Goal: Task Accomplishment & Management: Manage account settings

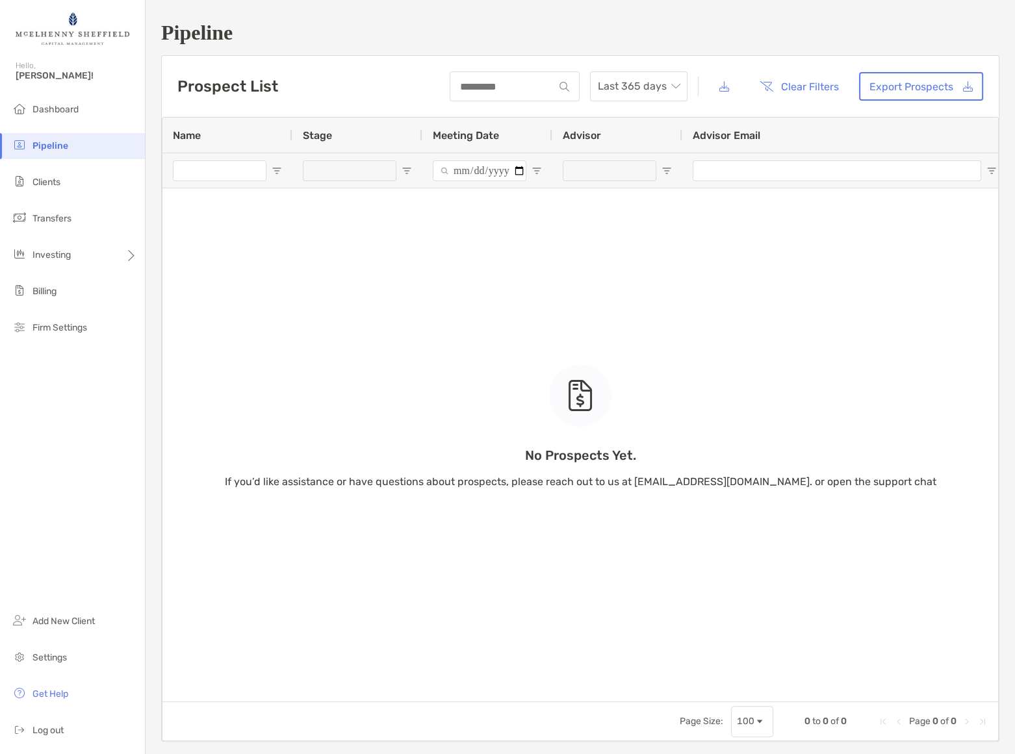
click at [25, 70] on span "[PERSON_NAME]!" at bounding box center [77, 75] width 122 height 11
click at [56, 106] on span "Dashboard" at bounding box center [55, 109] width 46 height 11
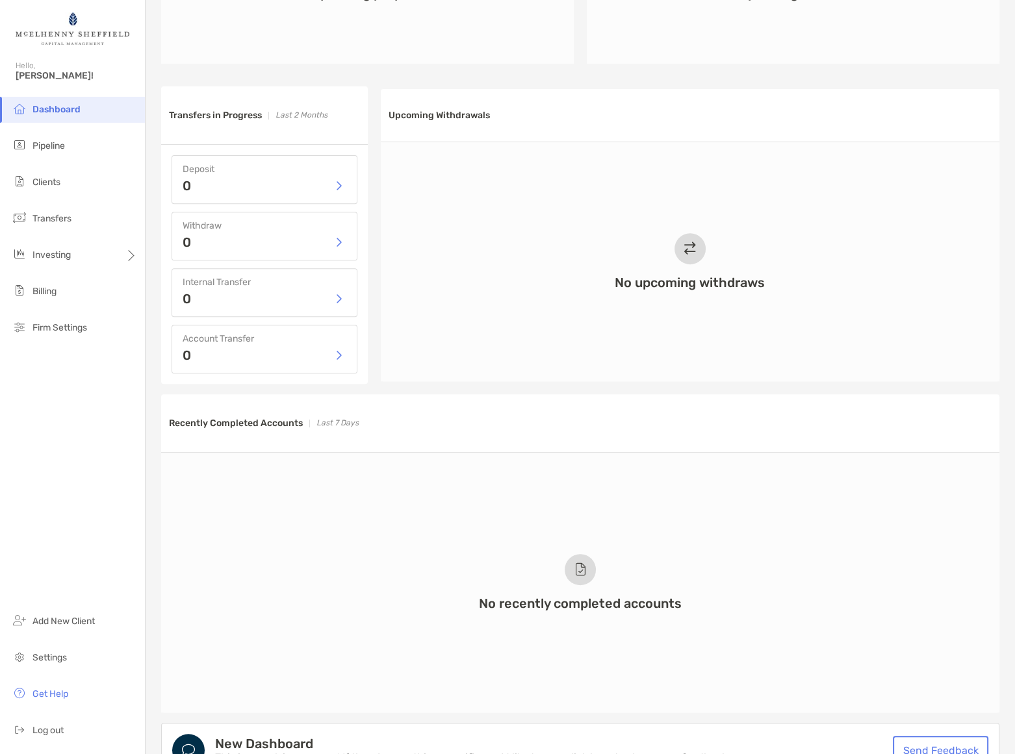
scroll to position [339, 0]
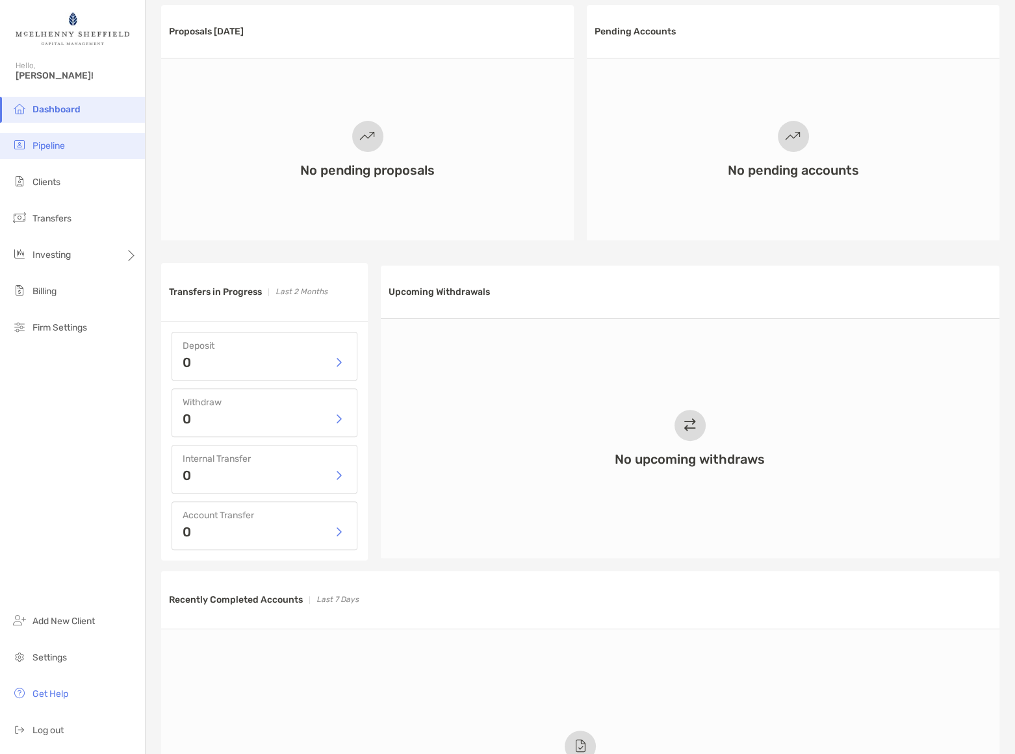
click at [46, 144] on span "Pipeline" at bounding box center [48, 145] width 32 height 11
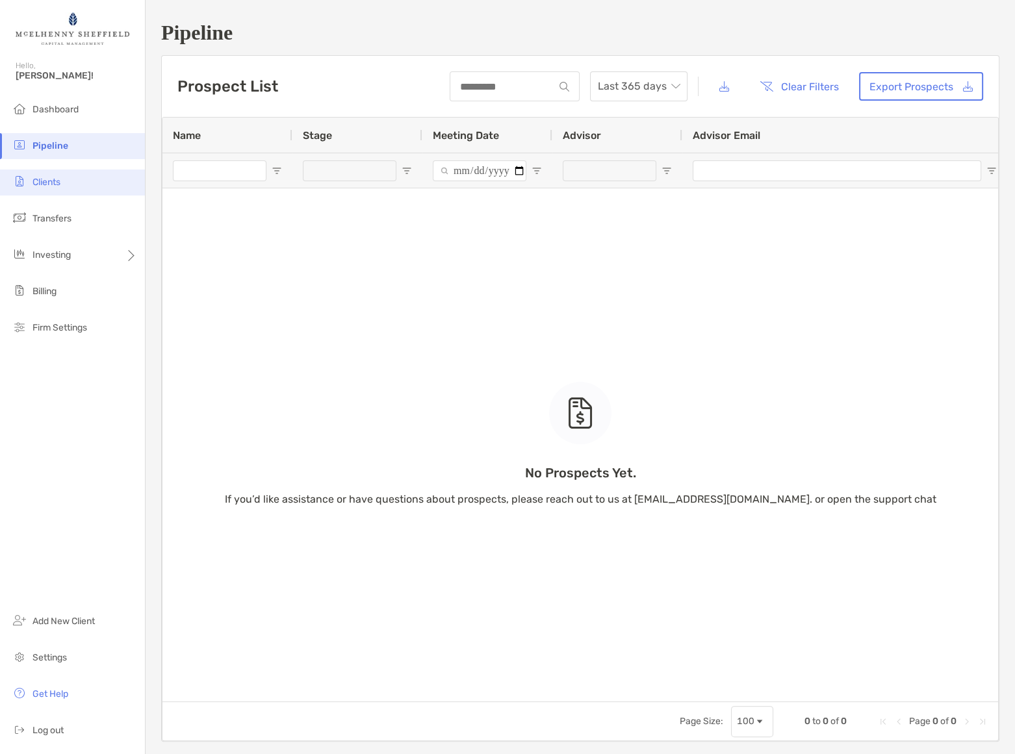
click at [42, 190] on li "Clients" at bounding box center [72, 183] width 145 height 26
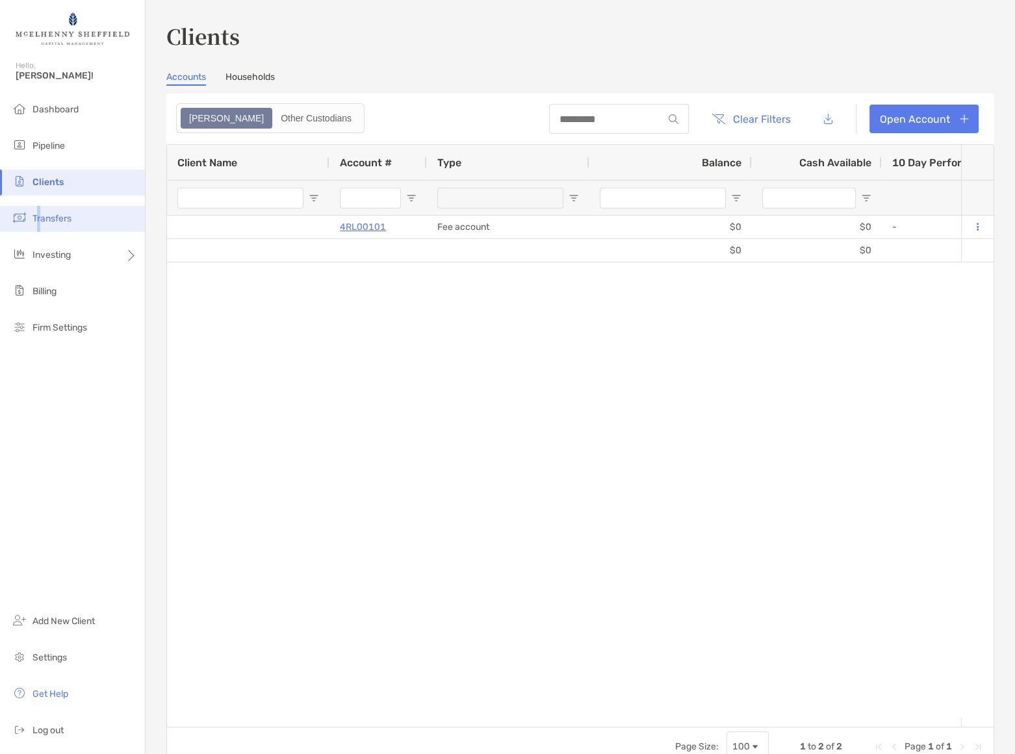
click at [38, 213] on span "Transfers" at bounding box center [51, 218] width 39 height 11
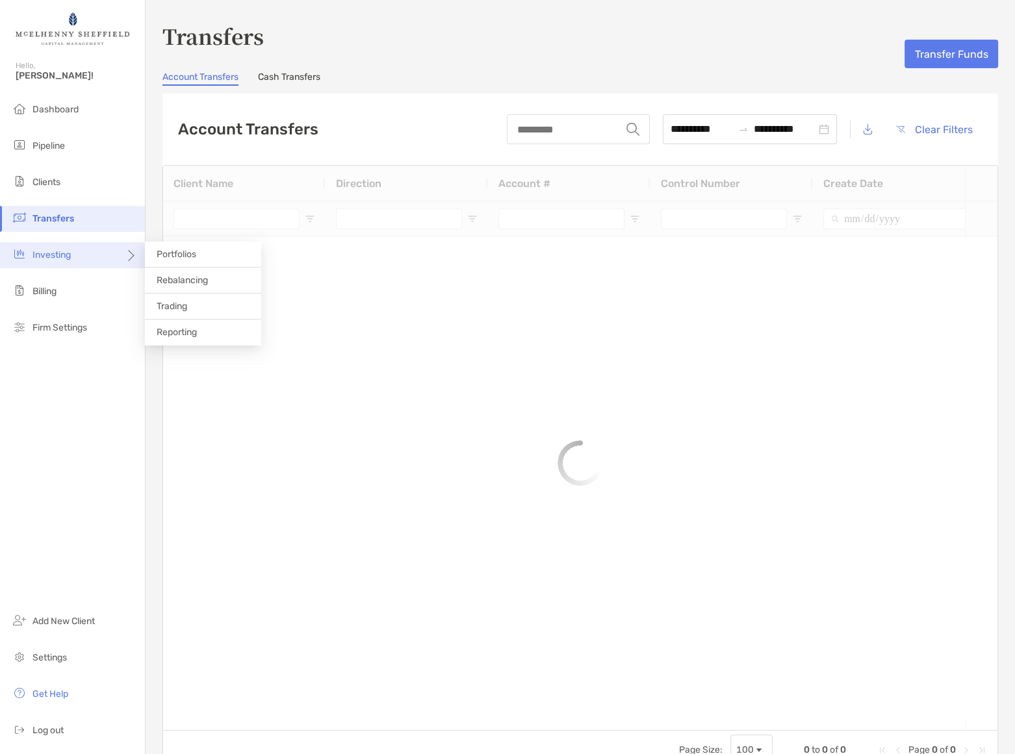
click at [49, 251] on span "Investing" at bounding box center [51, 255] width 38 height 11
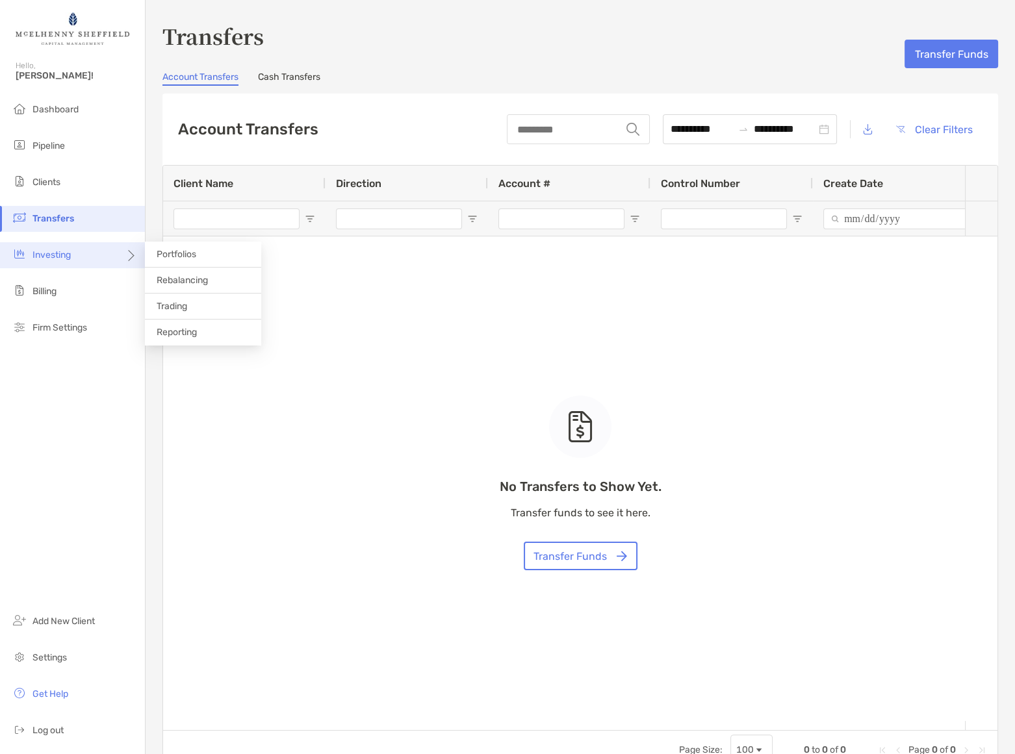
click at [52, 256] on span "Investing" at bounding box center [51, 255] width 38 height 11
click at [50, 253] on span "Investing" at bounding box center [51, 255] width 38 height 11
click at [36, 290] on span "Billing" at bounding box center [44, 291] width 24 height 11
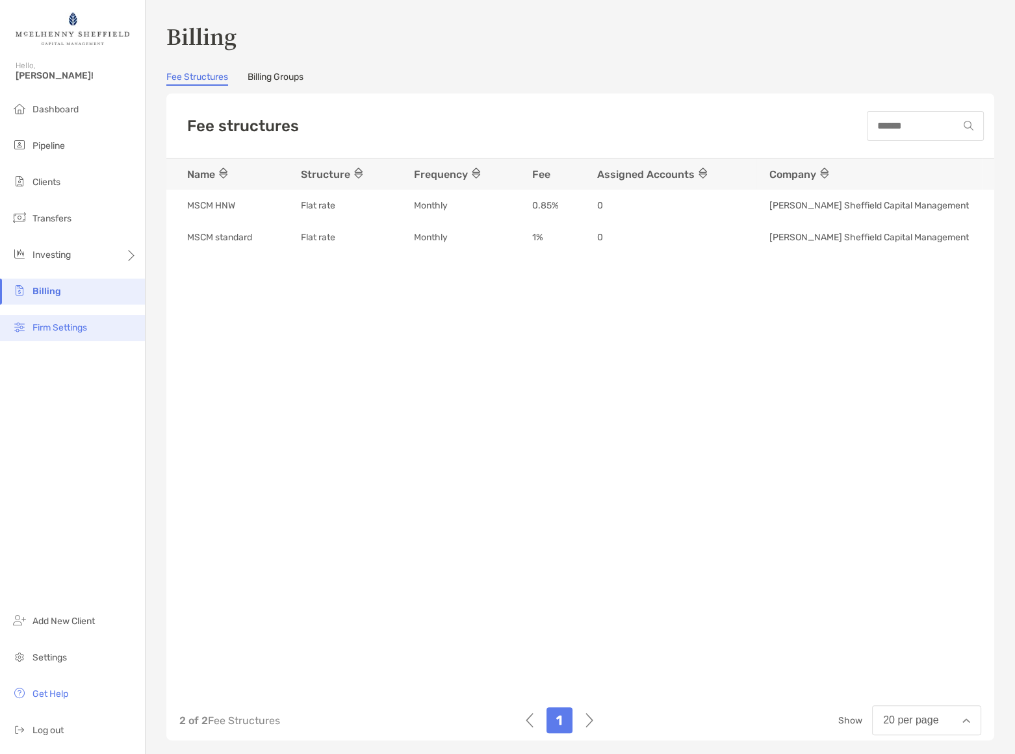
click at [59, 326] on span "Firm Settings" at bounding box center [59, 327] width 55 height 11
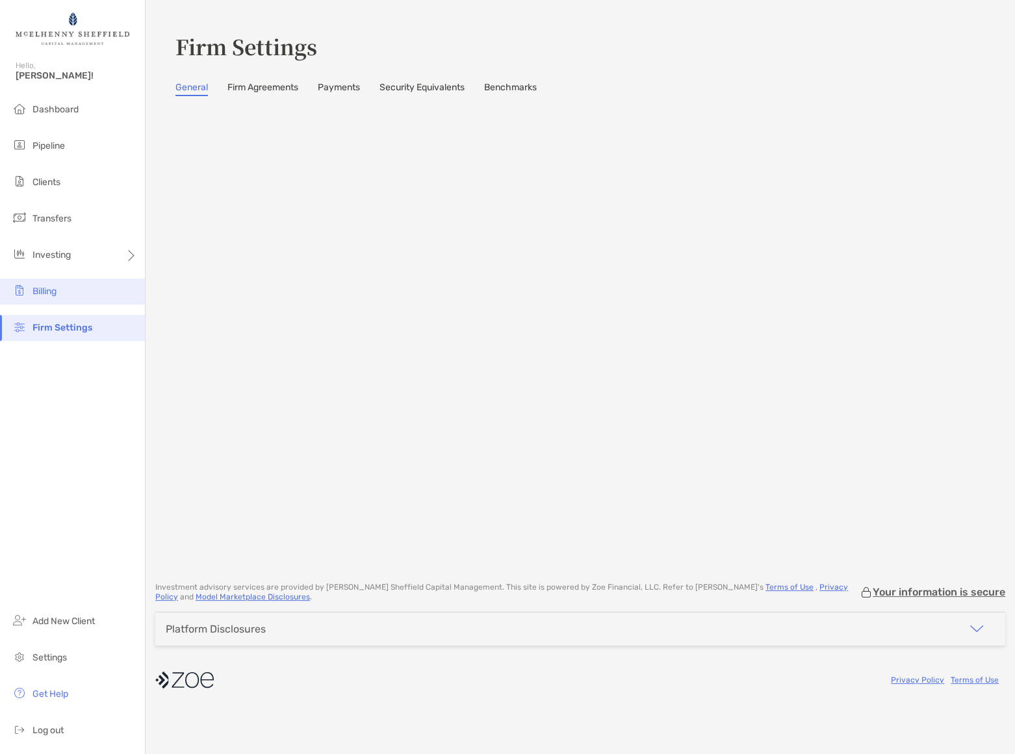
click at [57, 290] on span "Billing" at bounding box center [44, 291] width 24 height 11
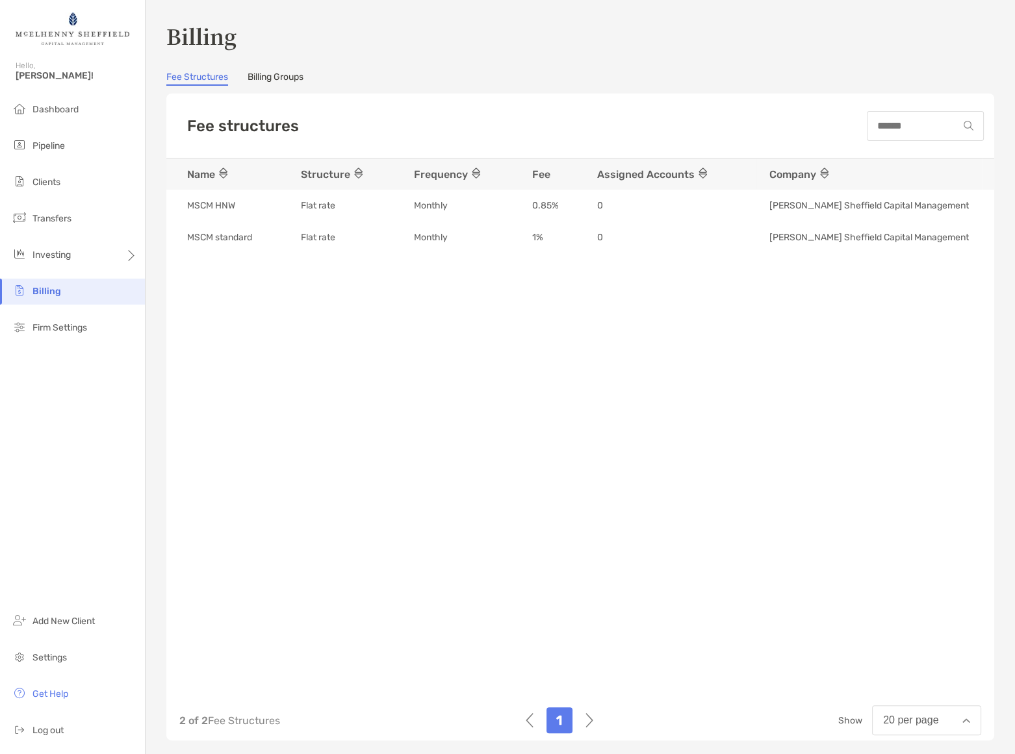
click at [297, 73] on link "Billing Groups" at bounding box center [276, 78] width 56 height 14
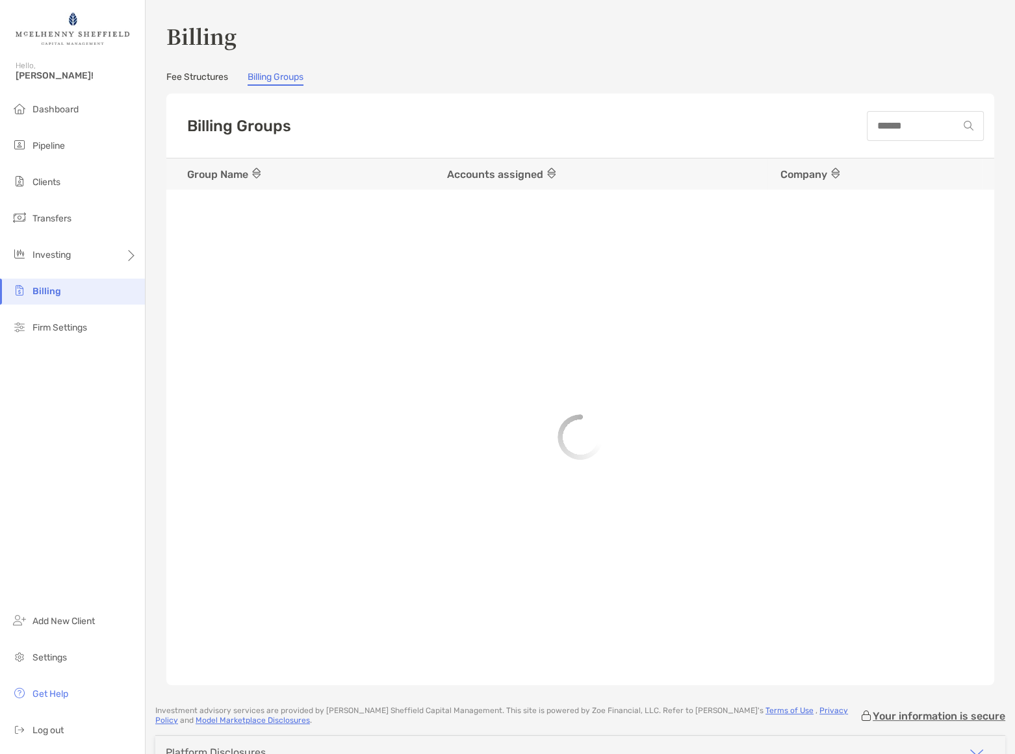
click at [211, 75] on link "Fee Structures" at bounding box center [197, 78] width 62 height 14
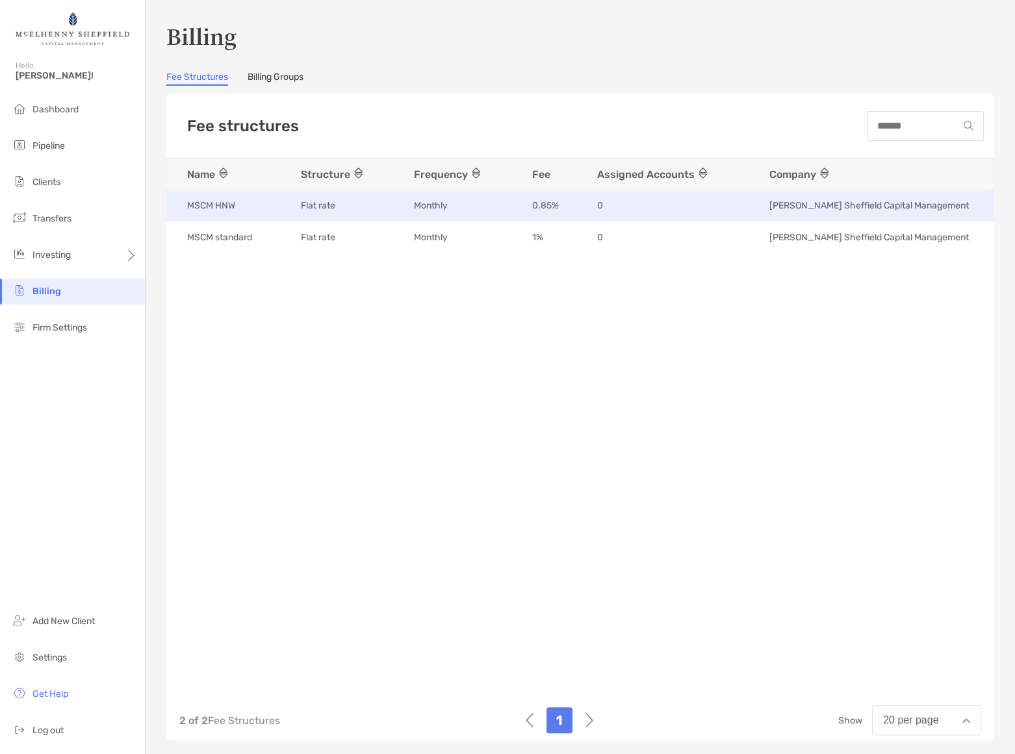
click at [203, 204] on p "MSCM HNW" at bounding box center [211, 206] width 48 height 16
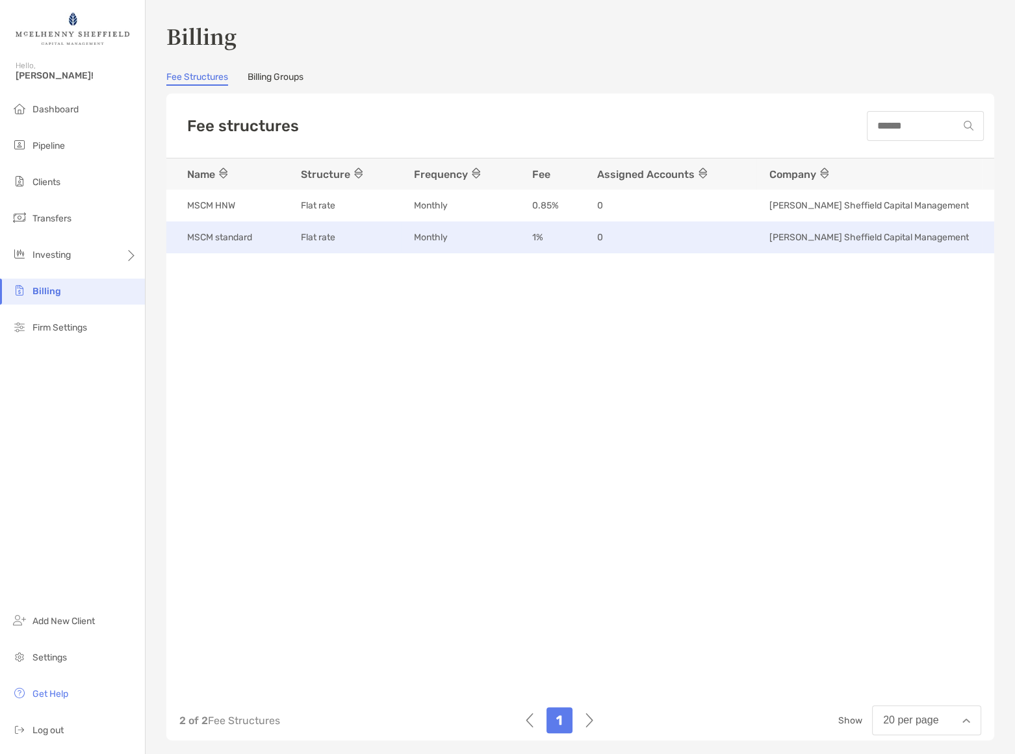
click at [205, 233] on p "MSCM standard" at bounding box center [219, 237] width 65 height 16
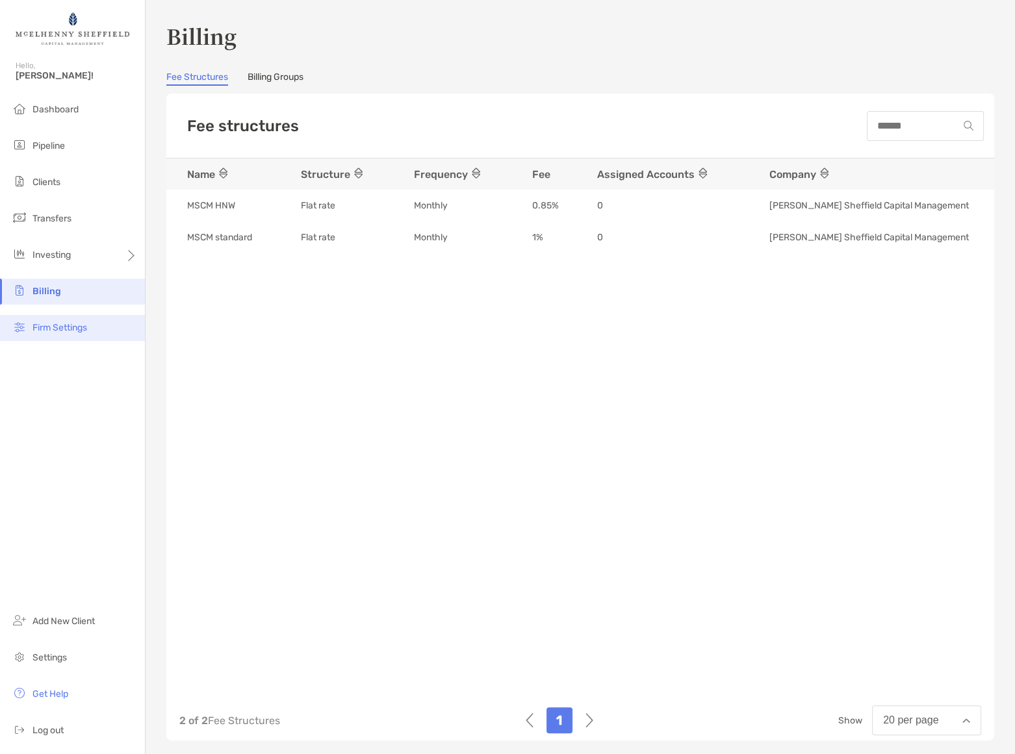
click at [70, 324] on span "Firm Settings" at bounding box center [59, 327] width 55 height 11
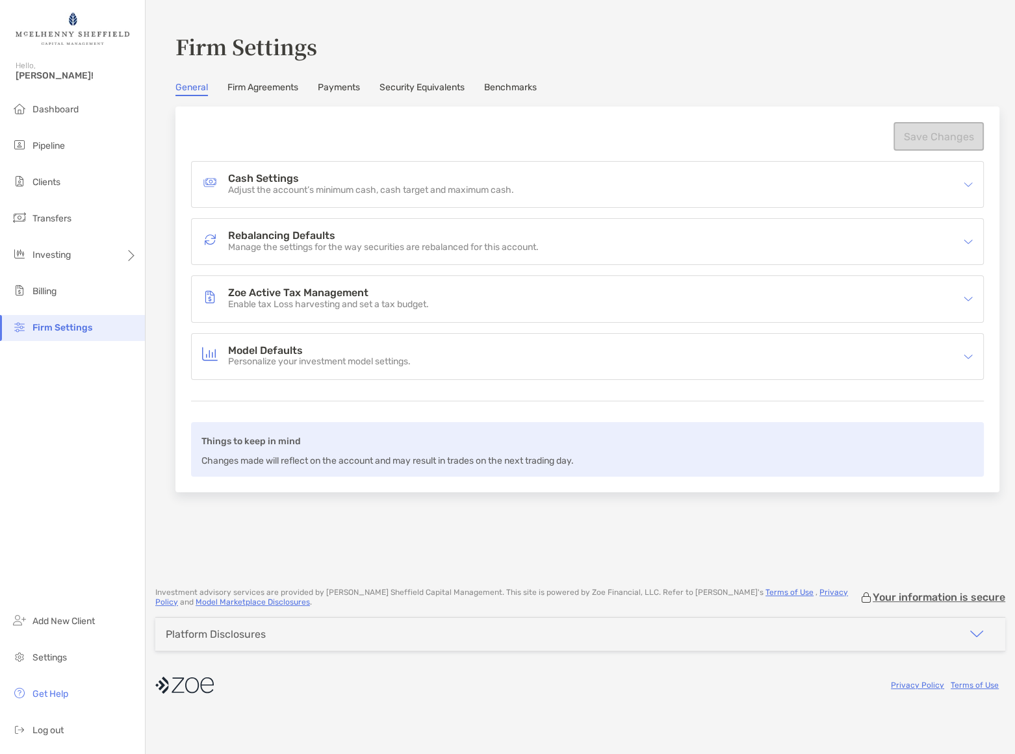
click at [283, 86] on link "Firm Agreements" at bounding box center [262, 89] width 71 height 14
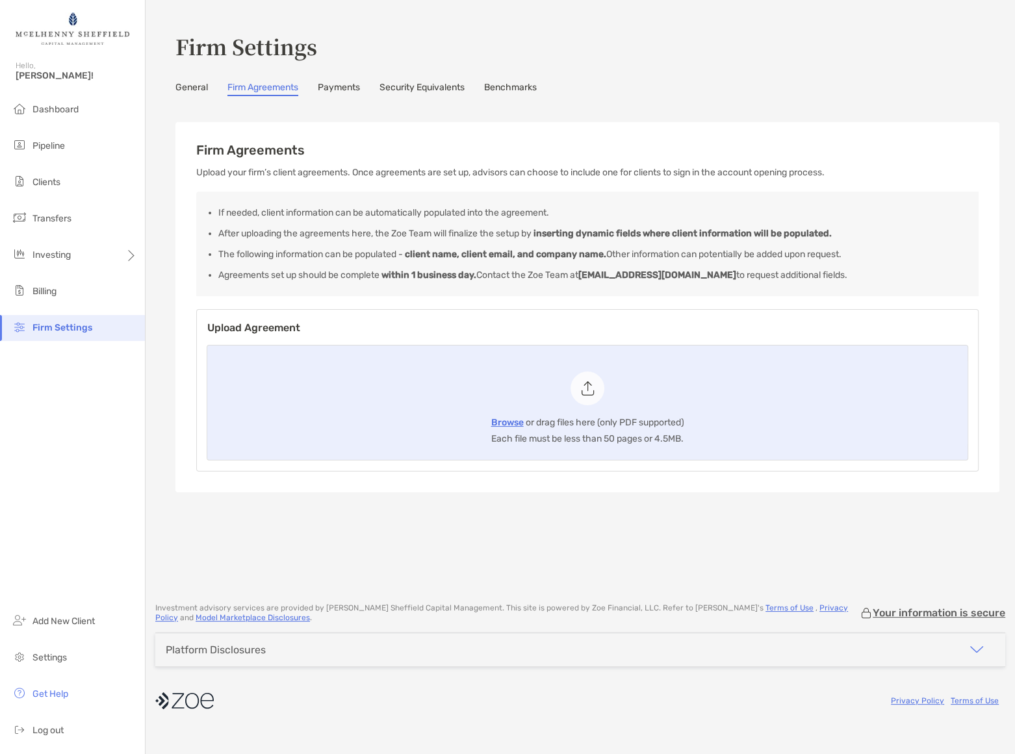
click at [350, 87] on link "Payments" at bounding box center [339, 89] width 42 height 14
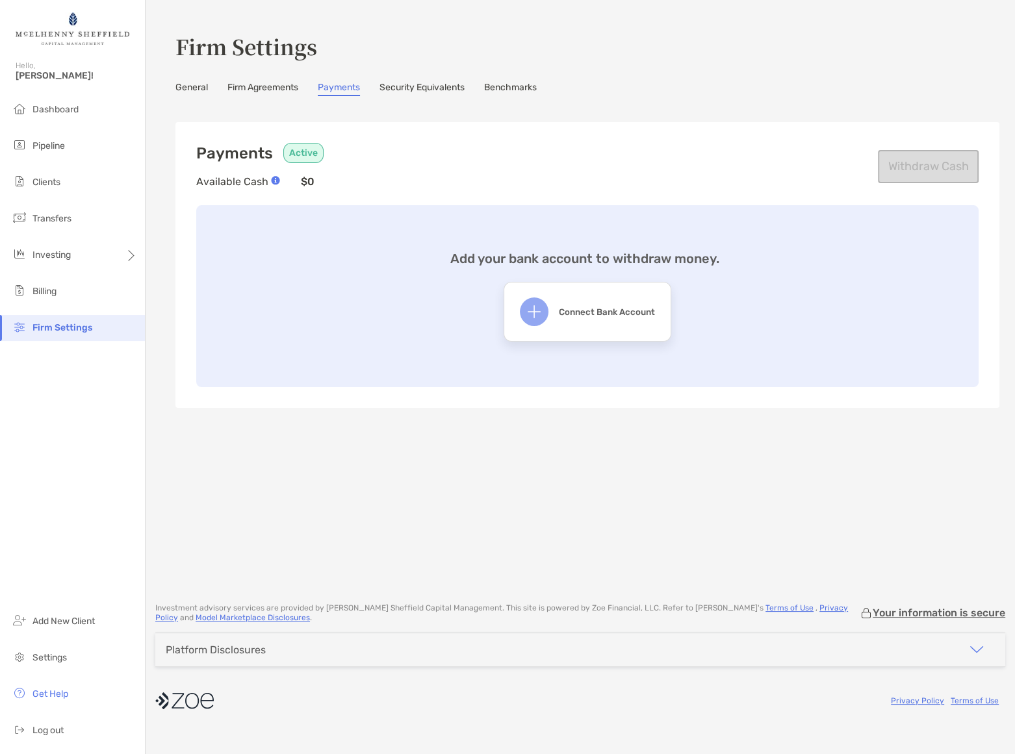
click at [417, 83] on link "Security Equivalents" at bounding box center [421, 89] width 85 height 14
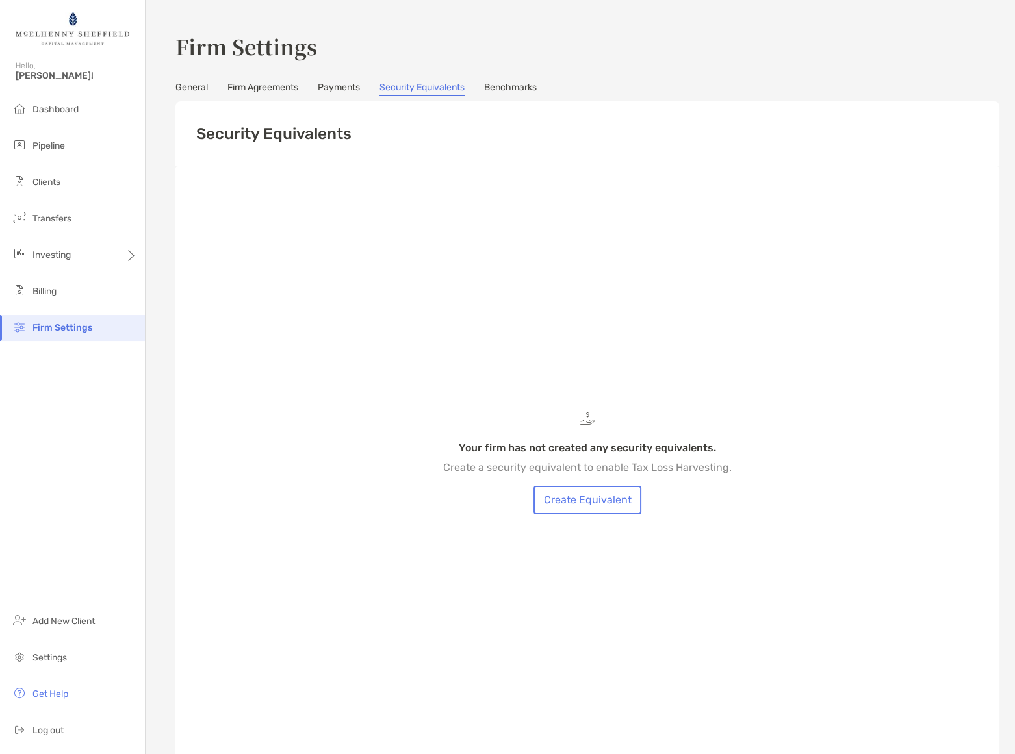
click at [327, 92] on link "Payments" at bounding box center [339, 89] width 42 height 14
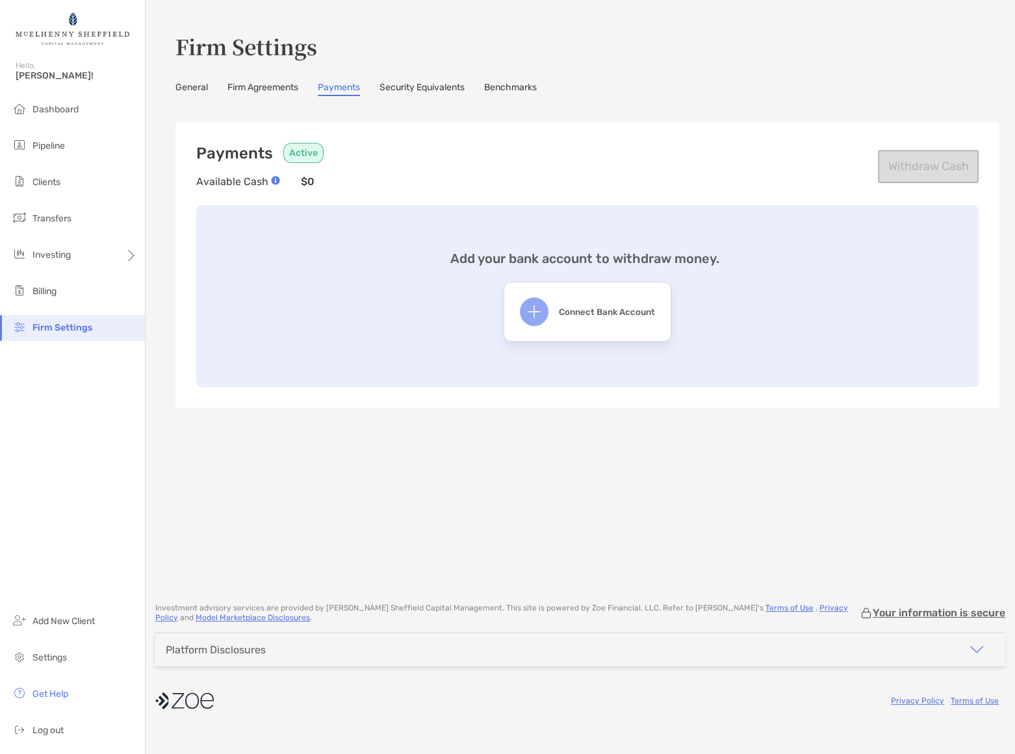
click at [512, 86] on link "Benchmarks" at bounding box center [510, 89] width 53 height 14
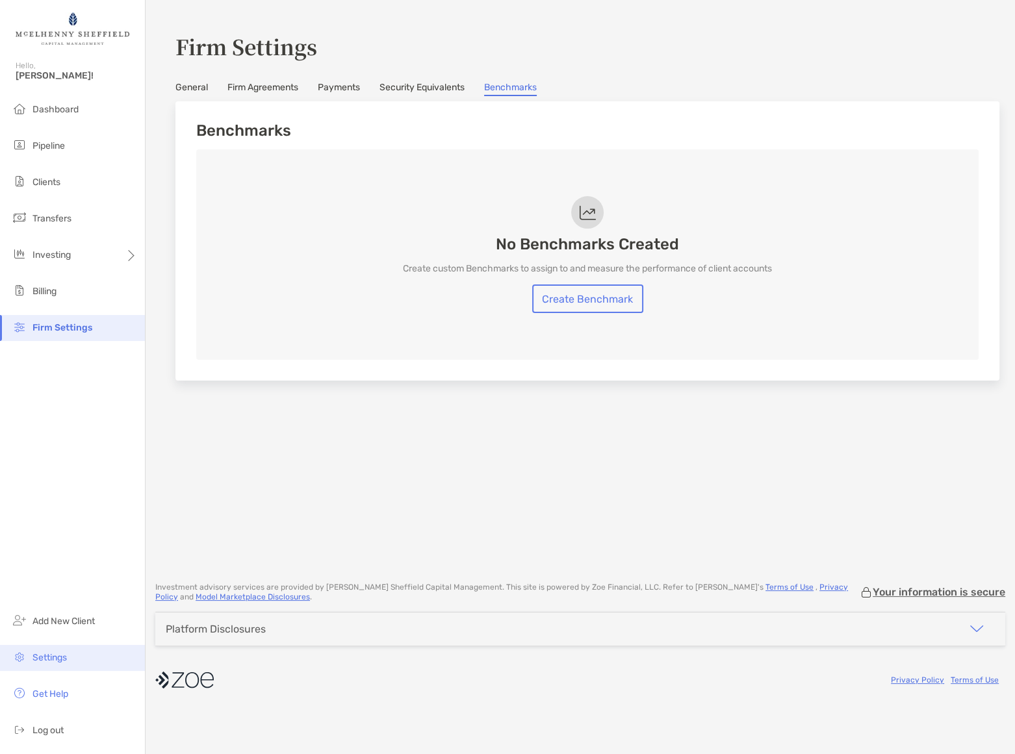
click at [51, 656] on span "Settings" at bounding box center [49, 657] width 34 height 11
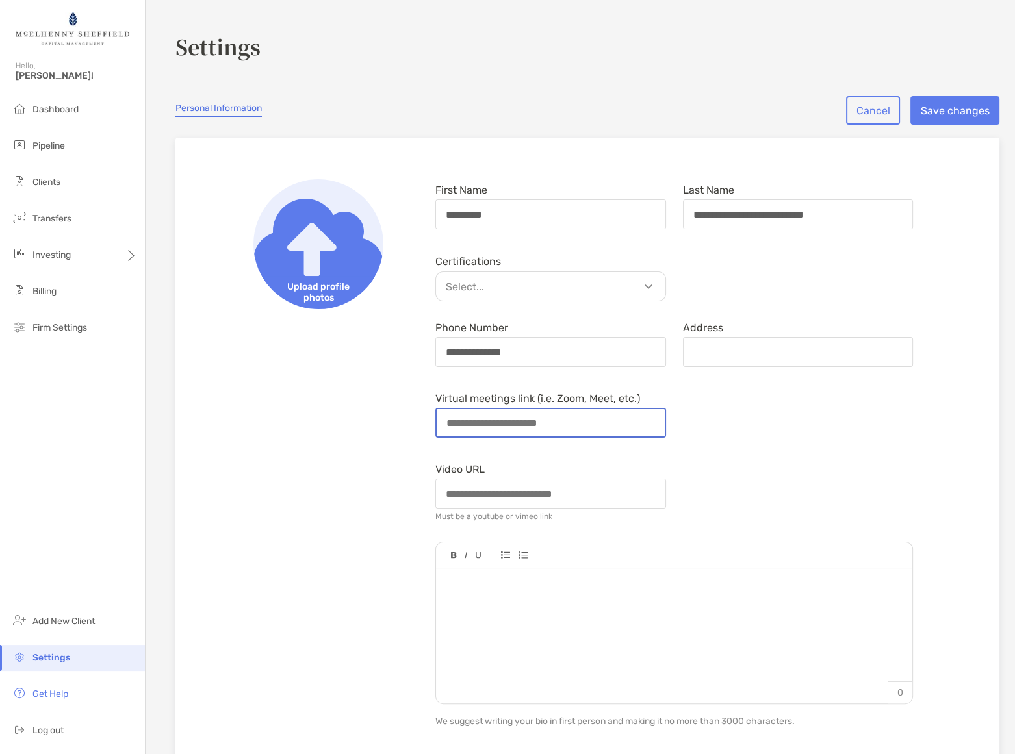
click at [553, 422] on input "Virtual meetings link (i.e. Zoom, Meet, etc.)" at bounding box center [551, 422] width 228 height 27
click at [778, 433] on div "Virtual meetings link (i.e. Zoom, Meet, etc.)" at bounding box center [674, 415] width 494 height 55
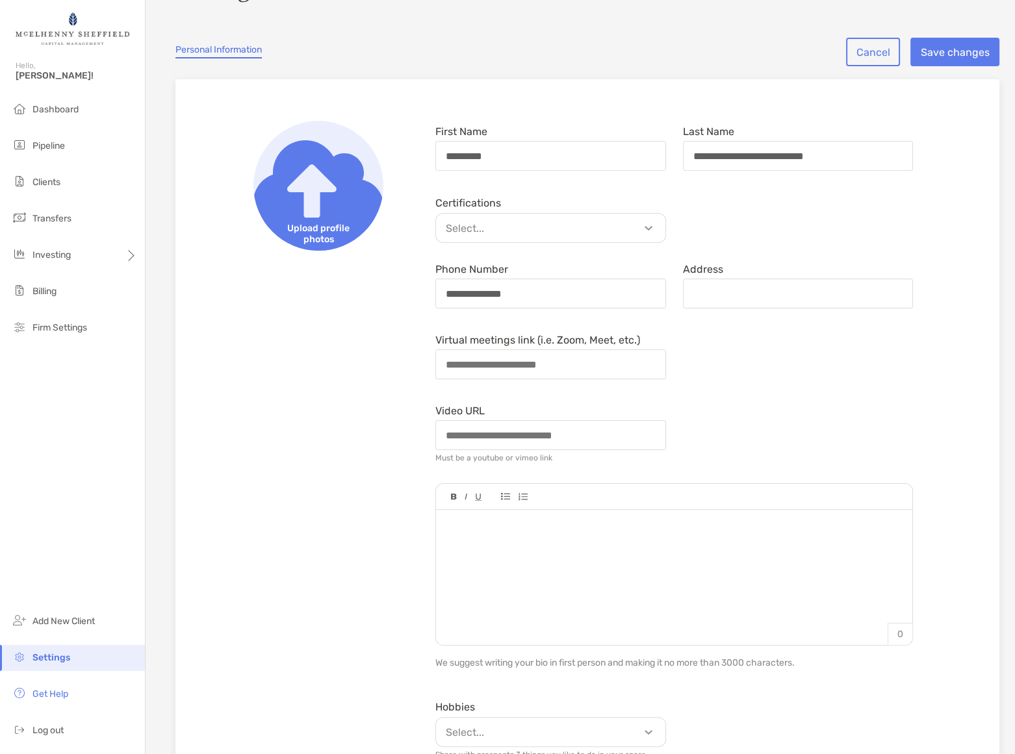
click at [590, 224] on p "Select..." at bounding box center [553, 228] width 229 height 16
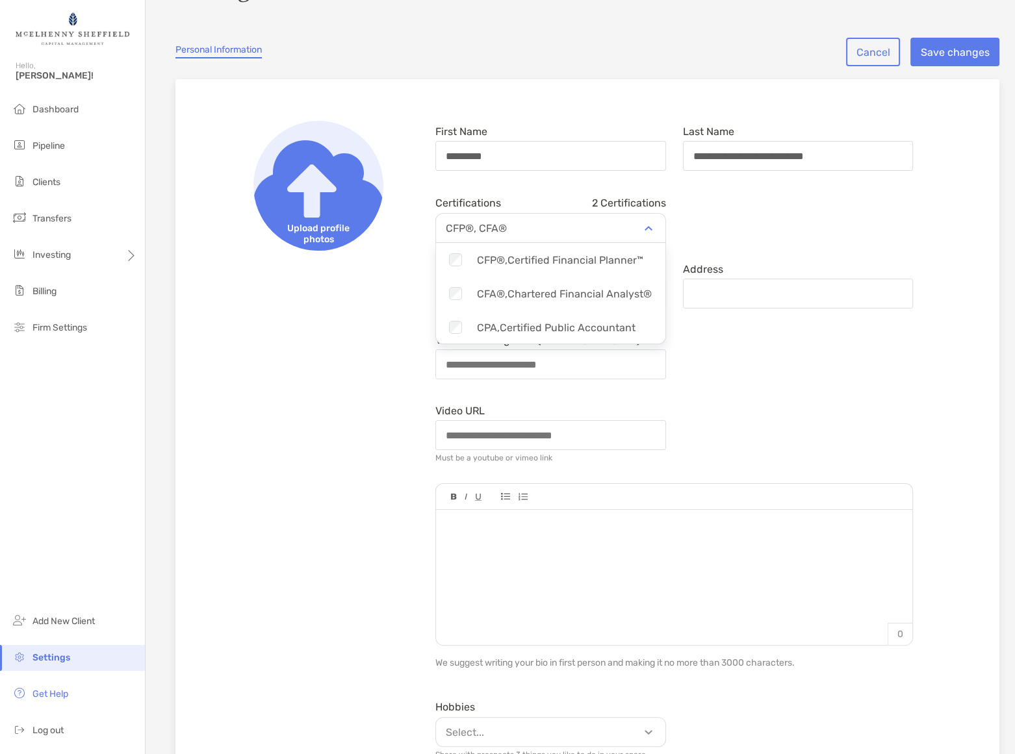
click at [799, 379] on div "Virtual meetings link (i.e. Zoom, Meet, etc.)" at bounding box center [674, 356] width 494 height 55
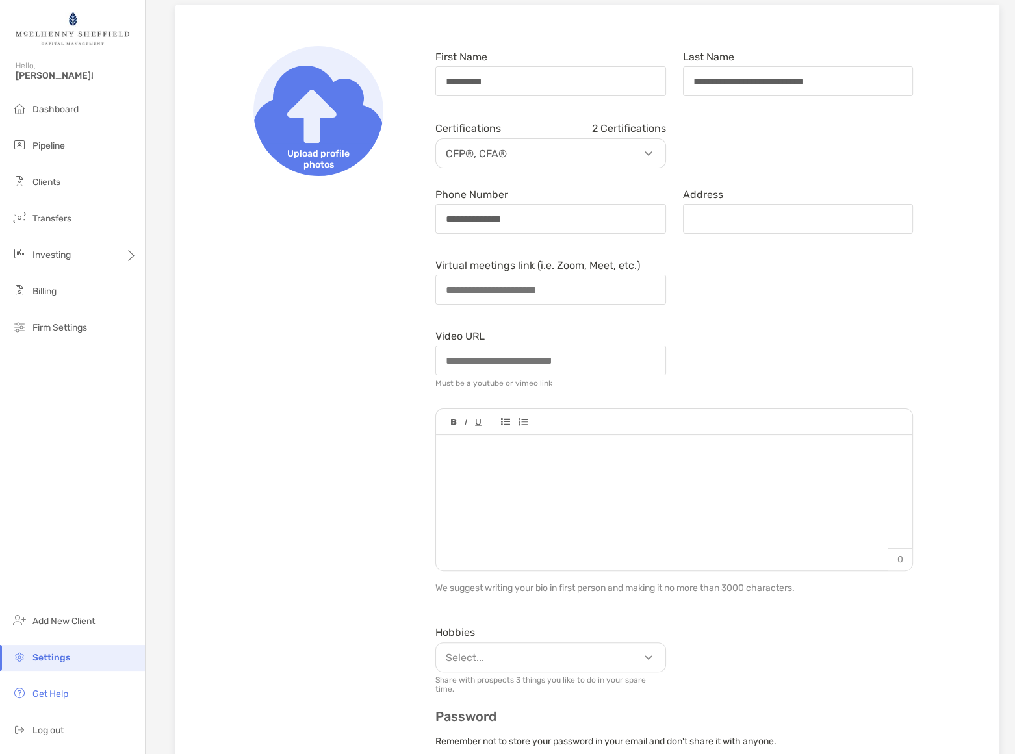
scroll to position [0, 0]
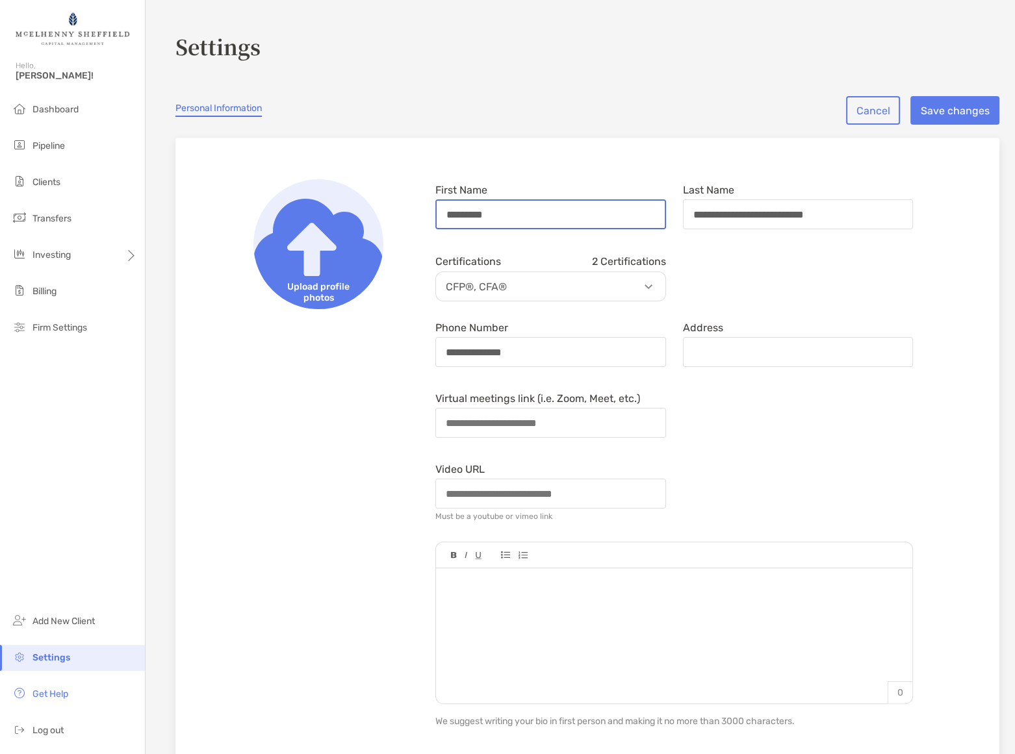
click at [560, 219] on input "*********" at bounding box center [551, 214] width 228 height 27
type input "*****"
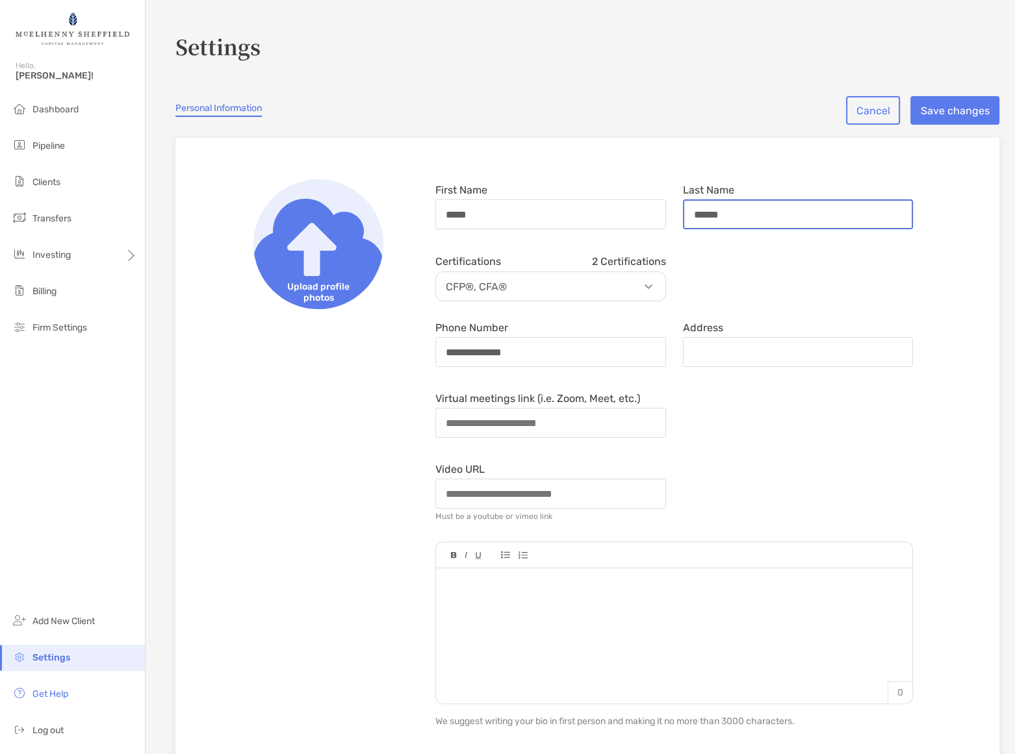
type input "******"
click at [786, 402] on div "Virtual meetings link (i.e. Zoom, Meet, etc.)" at bounding box center [674, 415] width 494 height 55
click at [749, 346] on input "Address" at bounding box center [798, 352] width 228 height 27
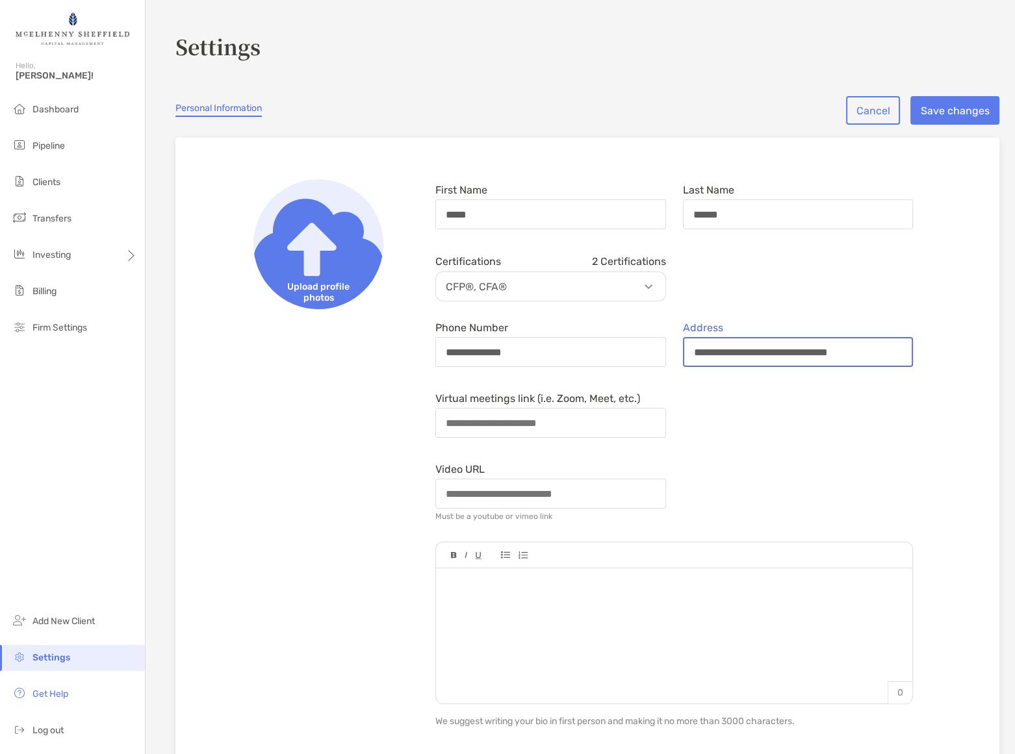
type input "**********"
click at [689, 440] on div "Virtual meetings link (i.e. Zoom, Meet, etc.)" at bounding box center [674, 415] width 494 height 55
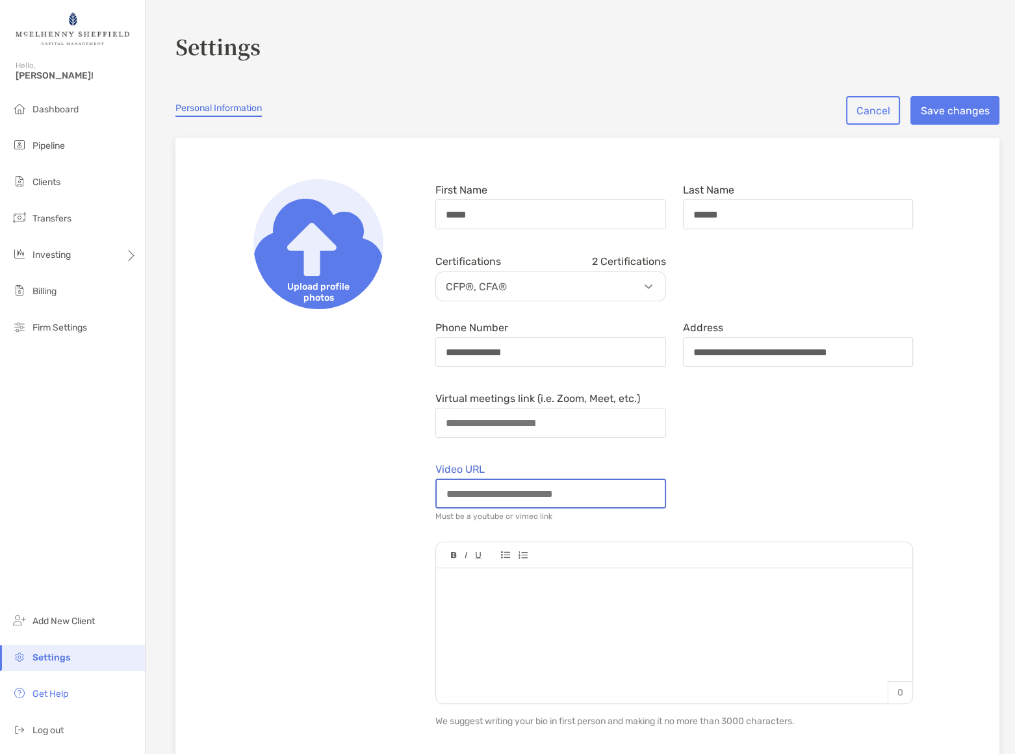
click at [621, 494] on input "Video URL" at bounding box center [551, 493] width 228 height 27
click at [770, 466] on div "Video URL Must be a youtube or vimeo link" at bounding box center [674, 493] width 494 height 68
click at [578, 424] on input "Virtual meetings link (i.e. Zoom, Meet, etc.)" at bounding box center [551, 422] width 228 height 27
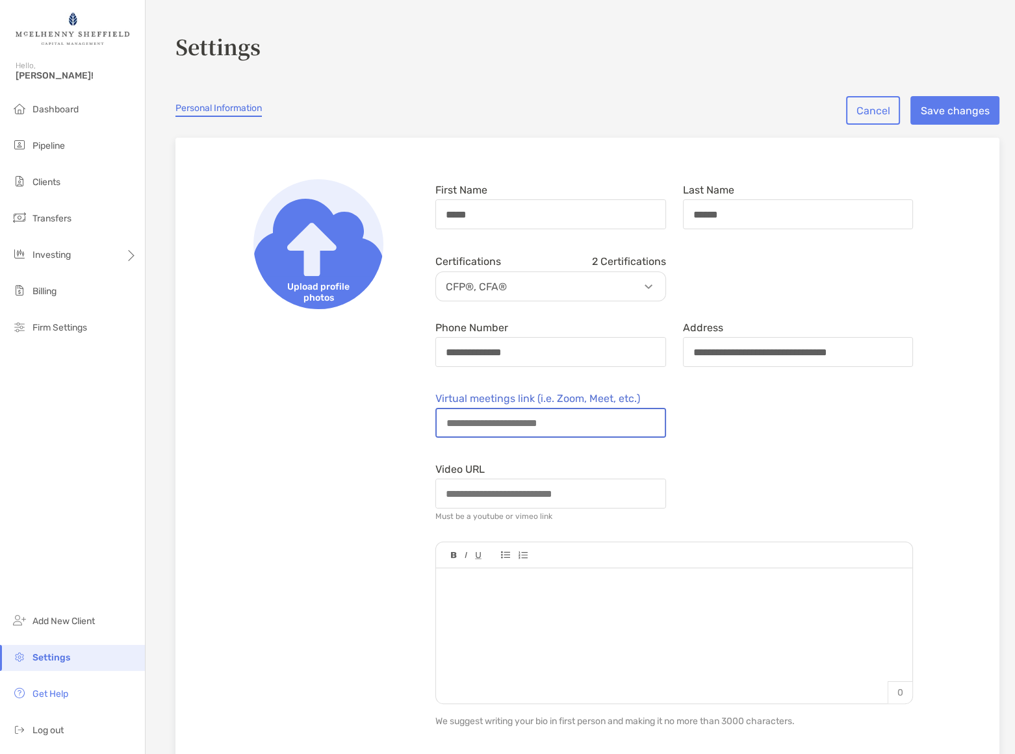
paste input "**********"
type input "**********"
click at [765, 452] on form "**********" at bounding box center [674, 549] width 494 height 741
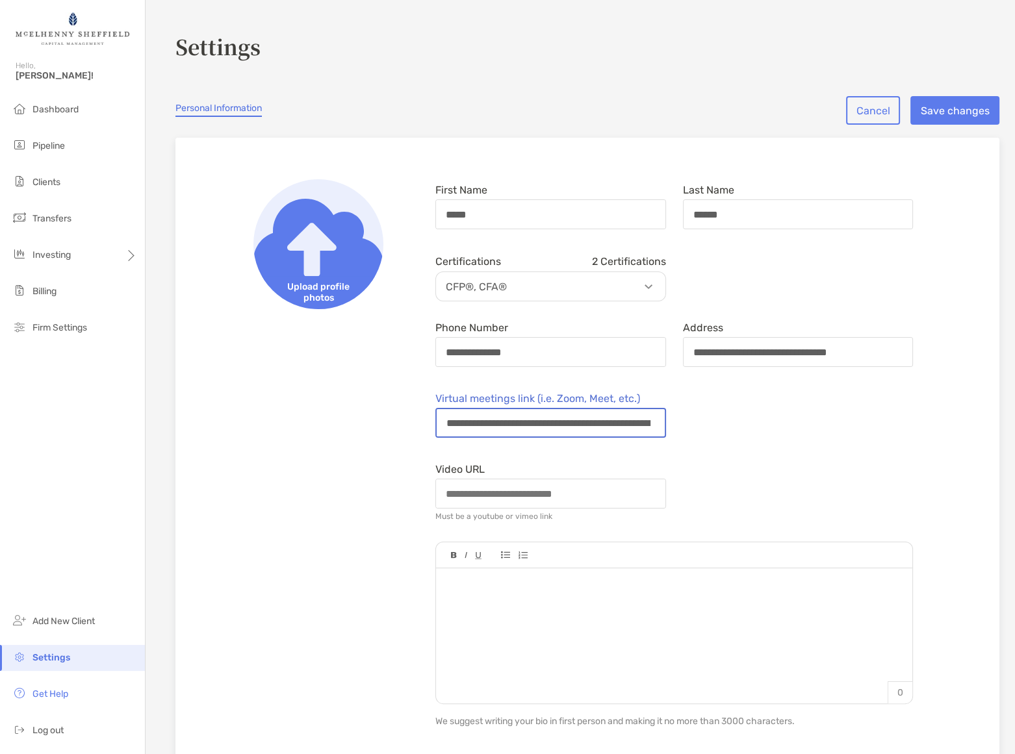
click at [560, 411] on input "**********" at bounding box center [549, 422] width 224 height 27
click at [758, 443] on form "**********" at bounding box center [674, 549] width 494 height 741
click at [949, 113] on button "Save changes" at bounding box center [954, 110] width 89 height 29
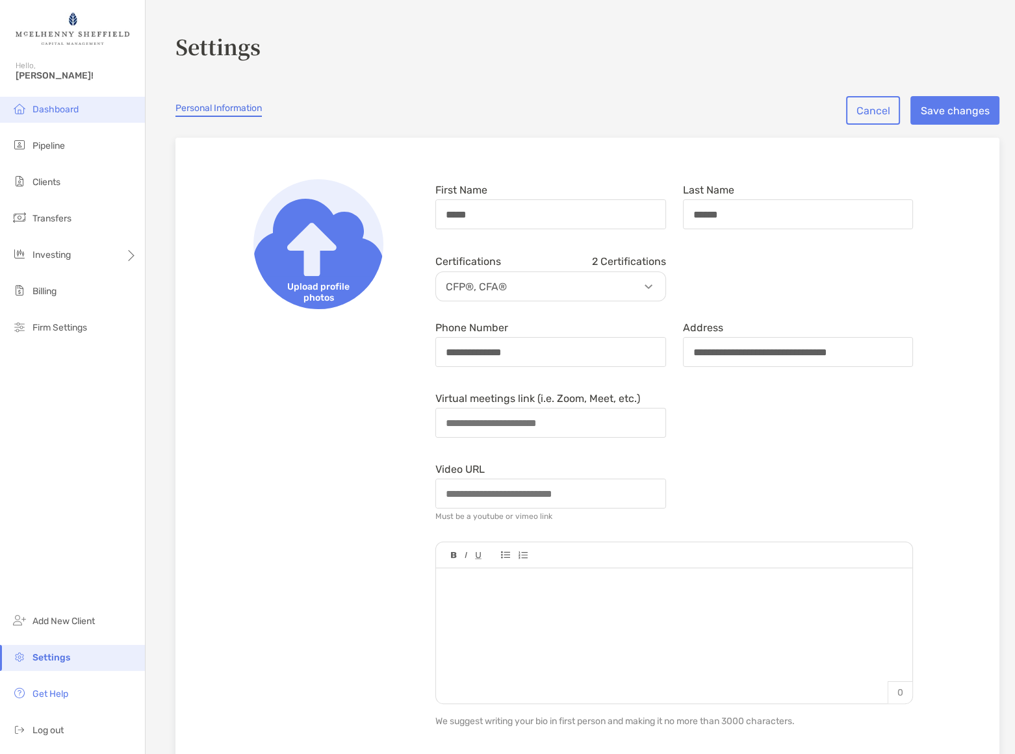
click at [47, 114] on li "Dashboard" at bounding box center [72, 110] width 145 height 26
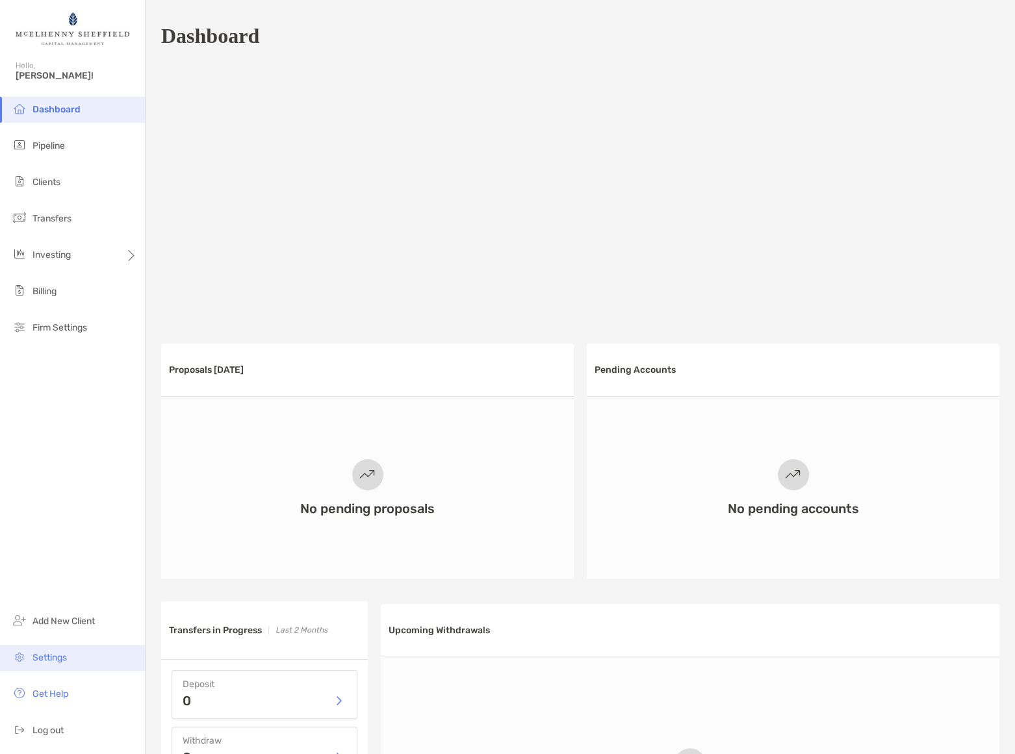
click at [46, 651] on li "Settings" at bounding box center [72, 658] width 145 height 26
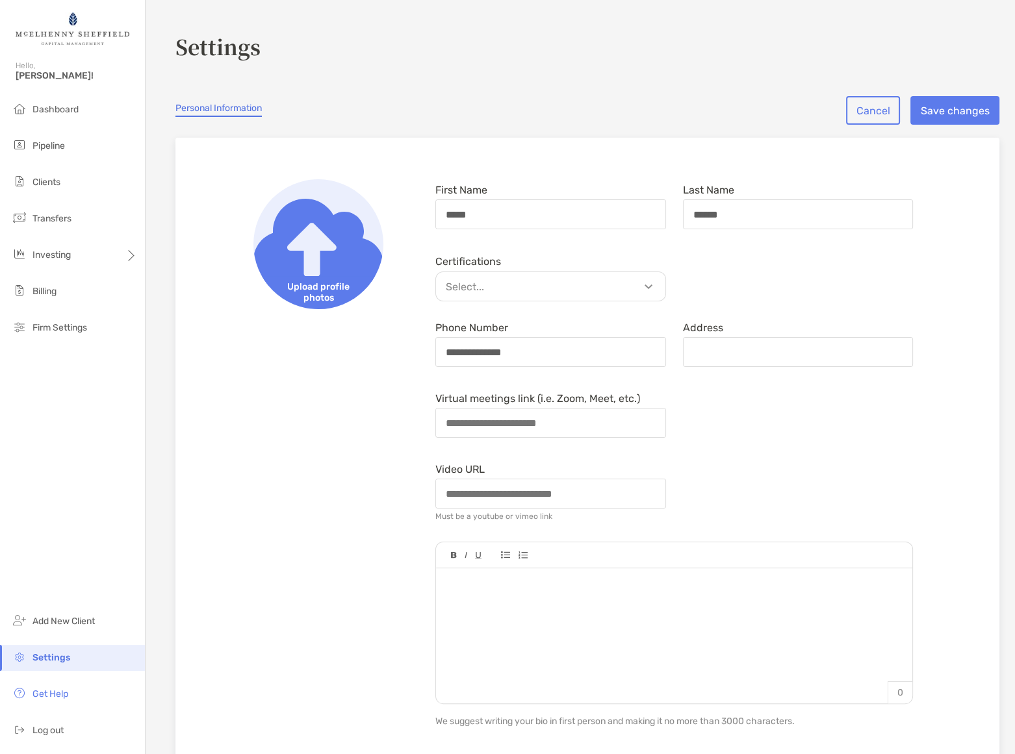
click at [490, 283] on p "Select..." at bounding box center [553, 287] width 229 height 16
click at [955, 110] on button "Save changes" at bounding box center [954, 110] width 89 height 29
click at [53, 109] on span "Dashboard" at bounding box center [55, 109] width 46 height 11
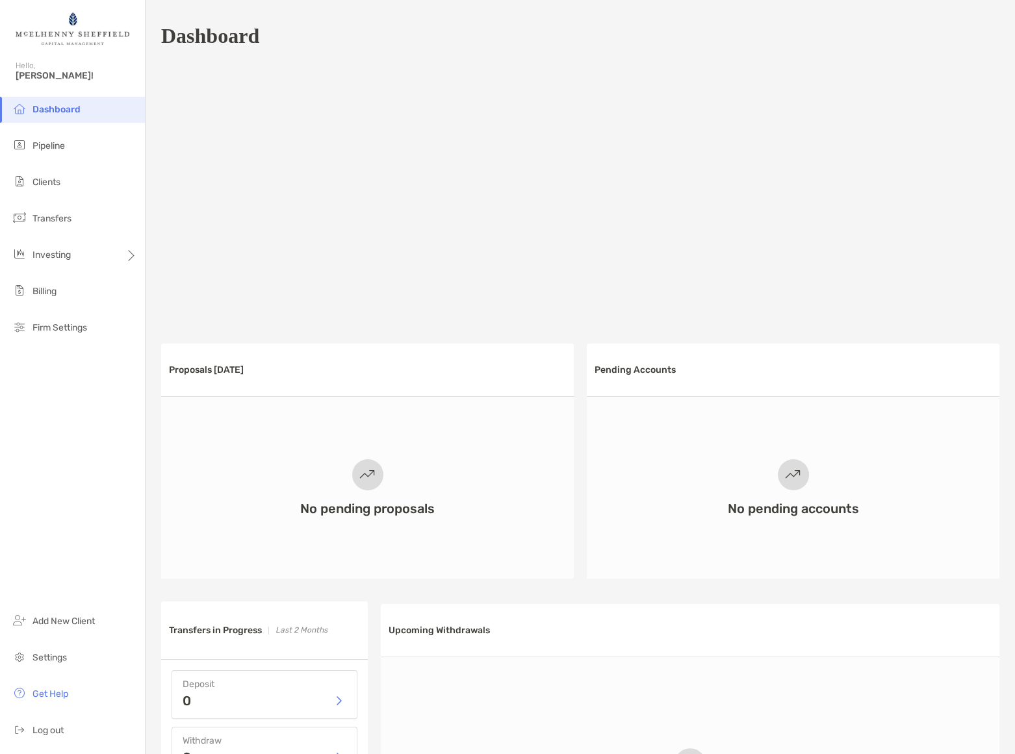
click at [715, 166] on div at bounding box center [580, 191] width 838 height 260
